Goal: Task Accomplishment & Management: Manage account settings

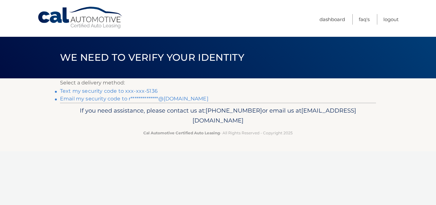
click at [111, 90] on link "Text my security code to xxx-xxx-5136" at bounding box center [109, 91] width 98 height 6
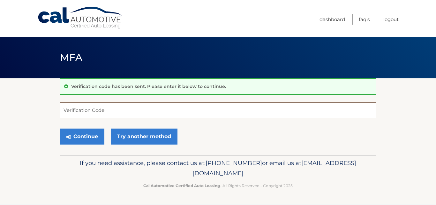
click at [90, 108] on input "Verification Code" at bounding box center [218, 110] width 316 height 16
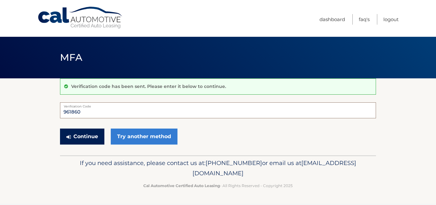
type input "961860"
click at [85, 138] on button "Continue" at bounding box center [82, 136] width 44 height 16
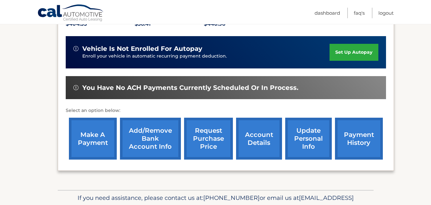
scroll to position [160, 0]
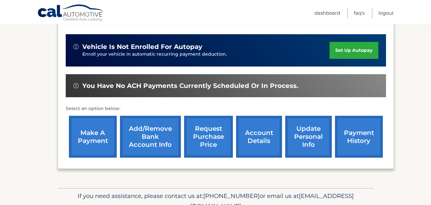
click at [87, 140] on link "make a payment" at bounding box center [93, 137] width 48 height 42
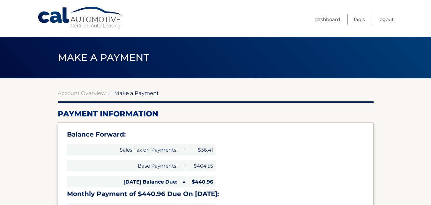
select select "OTAwZDQ2MmQtYzVjNC00ODM3LThhYzQtYmUxOThjM2Y3YWRh"
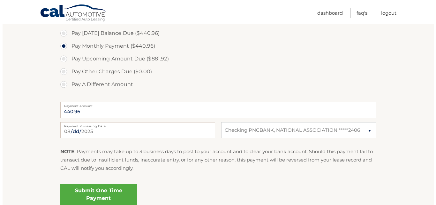
scroll to position [255, 0]
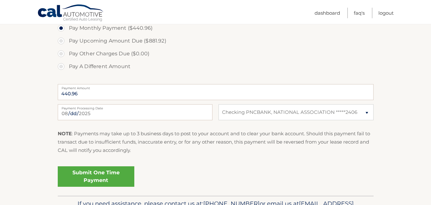
click at [99, 177] on link "Submit One Time Payment" at bounding box center [96, 176] width 77 height 20
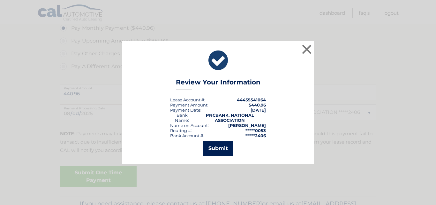
click at [218, 148] on button "Submit" at bounding box center [218, 147] width 30 height 15
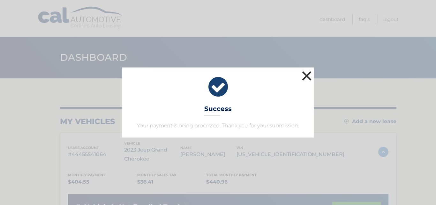
click at [306, 75] on button "×" at bounding box center [306, 75] width 13 height 13
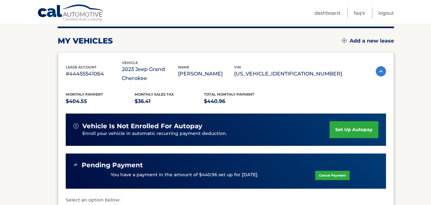
scroll to position [76, 0]
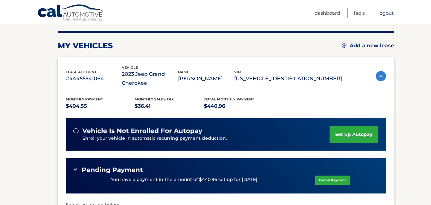
click at [387, 14] on link "Logout" at bounding box center [386, 13] width 15 height 11
